Goal: Task Accomplishment & Management: Manage account settings

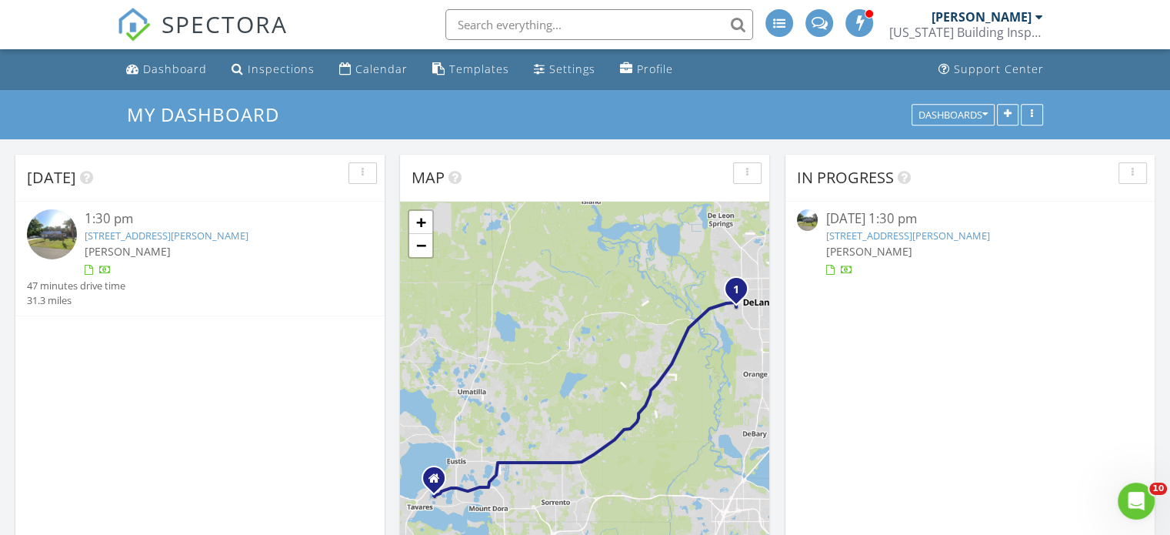
click at [960, 241] on link "320 S Woodward Ave, DeLand, FL 32720" at bounding box center [908, 236] width 164 height 14
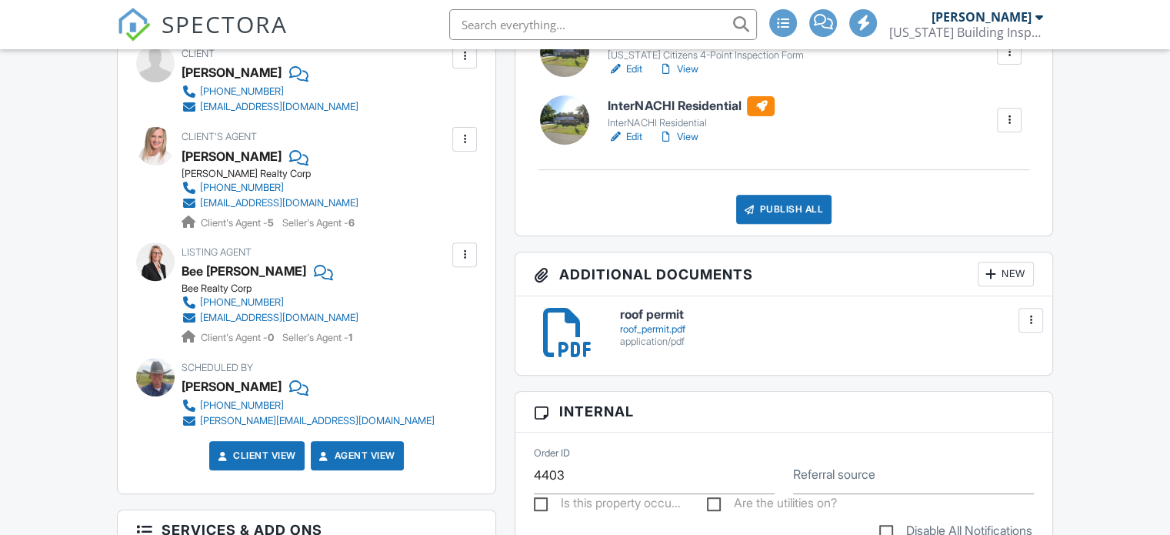
scroll to position [547, 0]
click at [653, 313] on h6 "roof permit" at bounding box center [826, 315] width 413 height 14
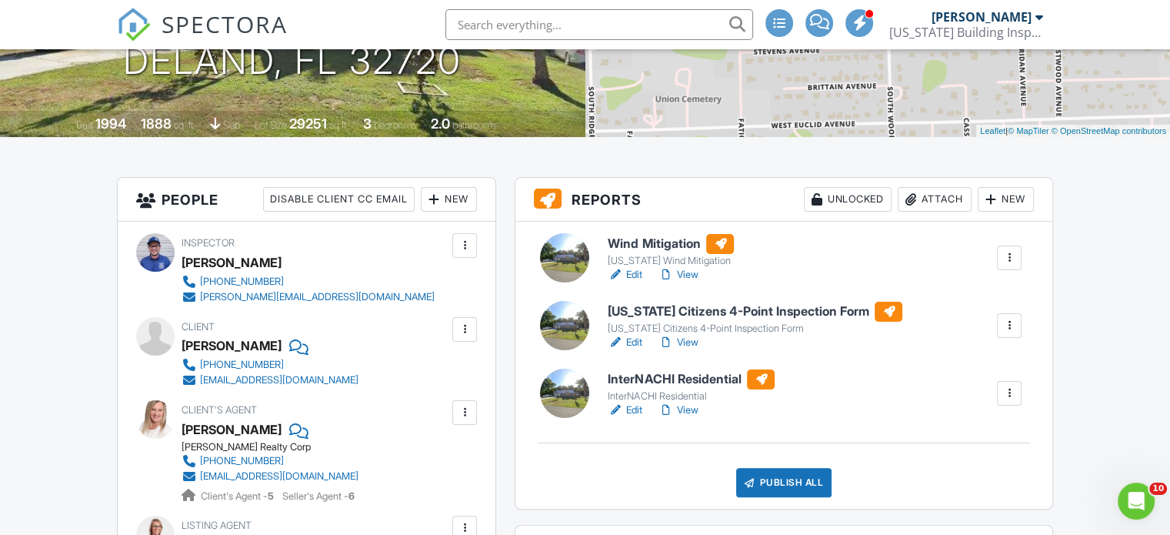
scroll to position [260, 0]
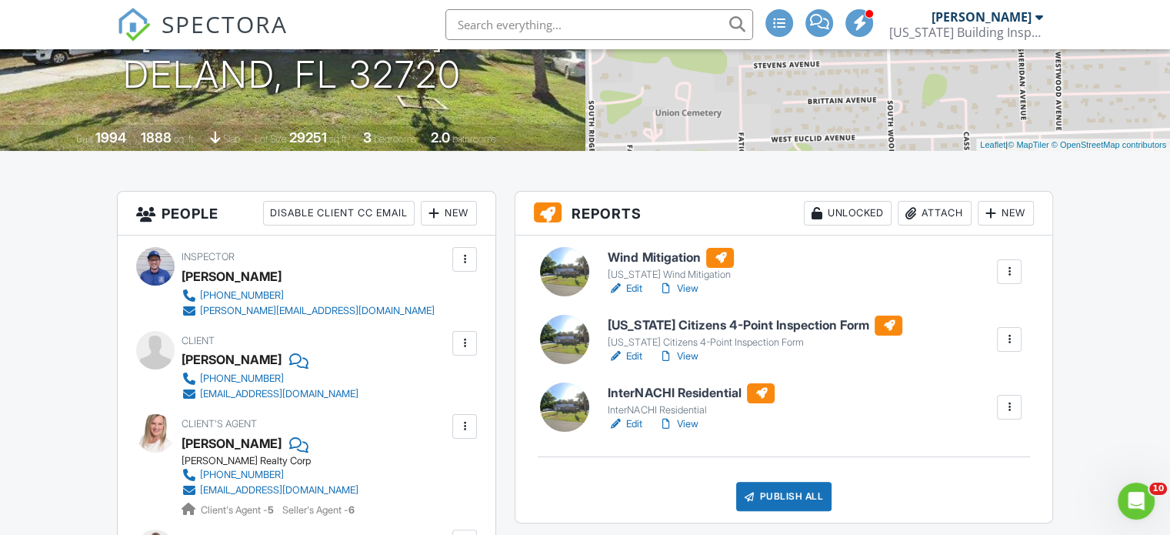
click at [634, 287] on link "Edit" at bounding box center [625, 288] width 35 height 15
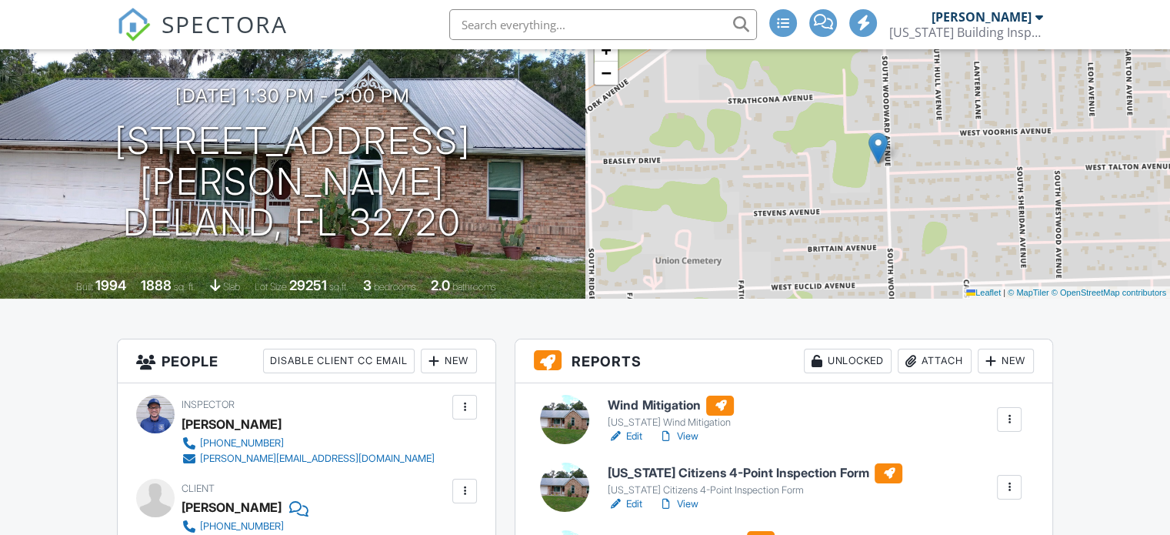
scroll to position [255, 0]
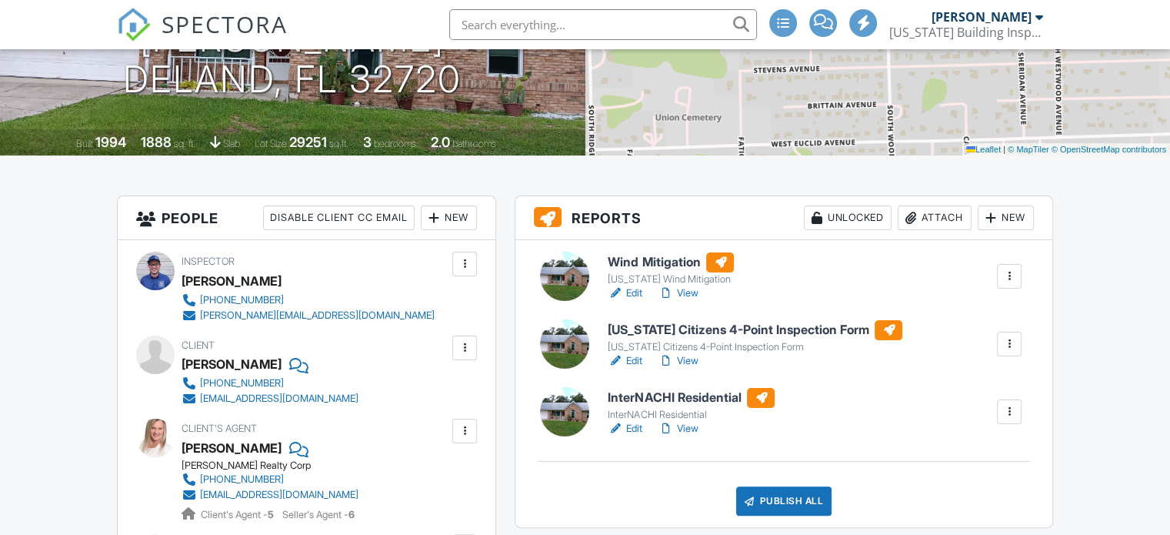
click at [631, 292] on link "Edit" at bounding box center [625, 293] width 35 height 15
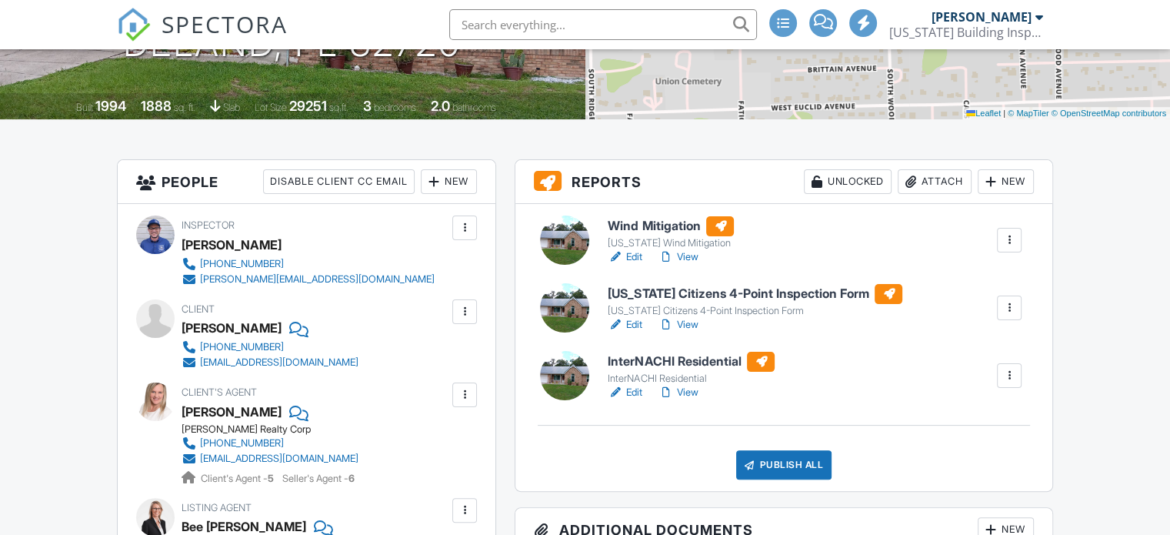
click at [634, 326] on link "Edit" at bounding box center [625, 324] width 35 height 15
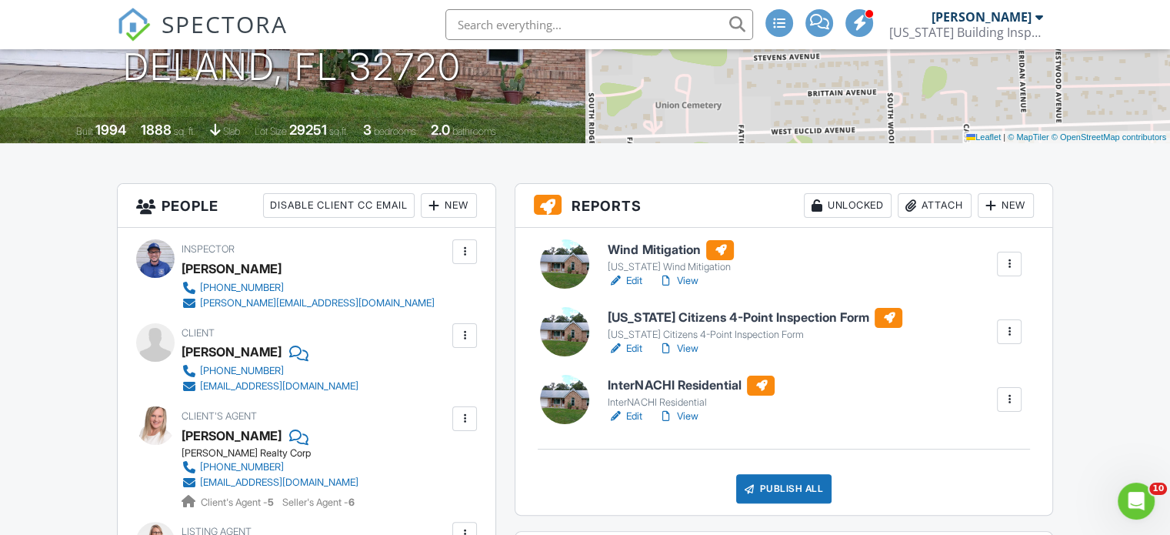
scroll to position [283, 0]
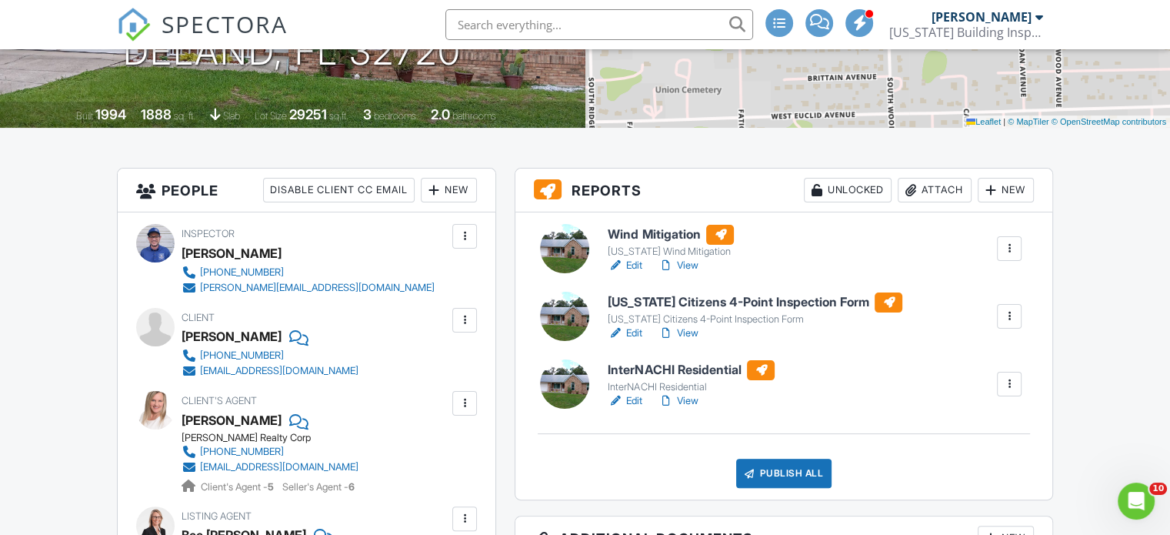
click at [633, 400] on link "Edit" at bounding box center [625, 400] width 35 height 15
